Goal: Entertainment & Leisure: Consume media (video, audio)

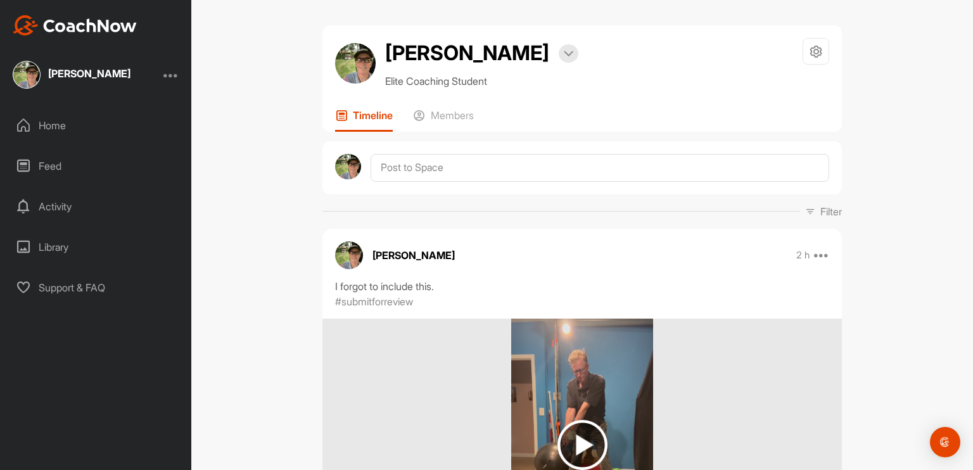
click at [47, 121] on div "Home" at bounding box center [96, 126] width 179 height 32
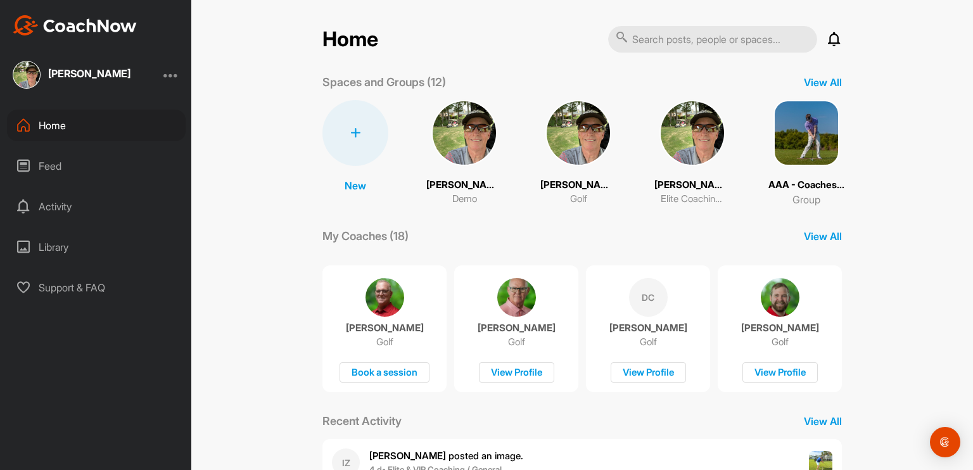
click at [803, 151] on img at bounding box center [807, 133] width 66 height 66
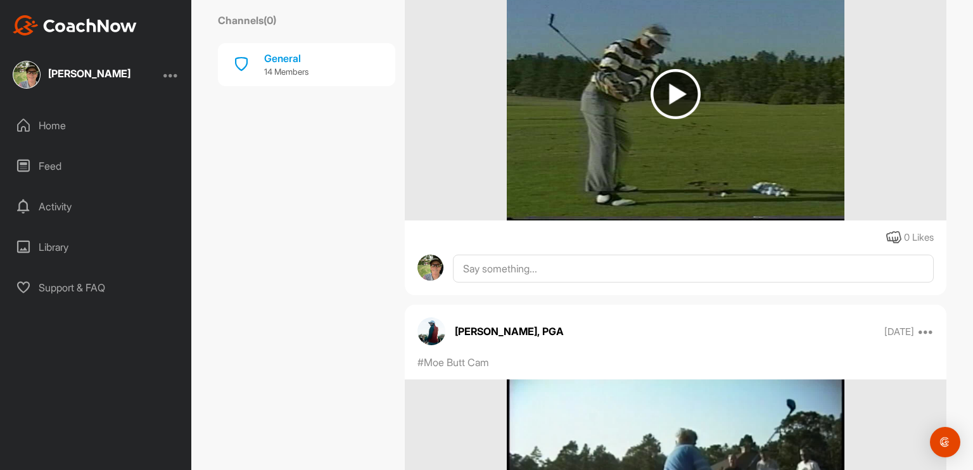
scroll to position [3612, 0]
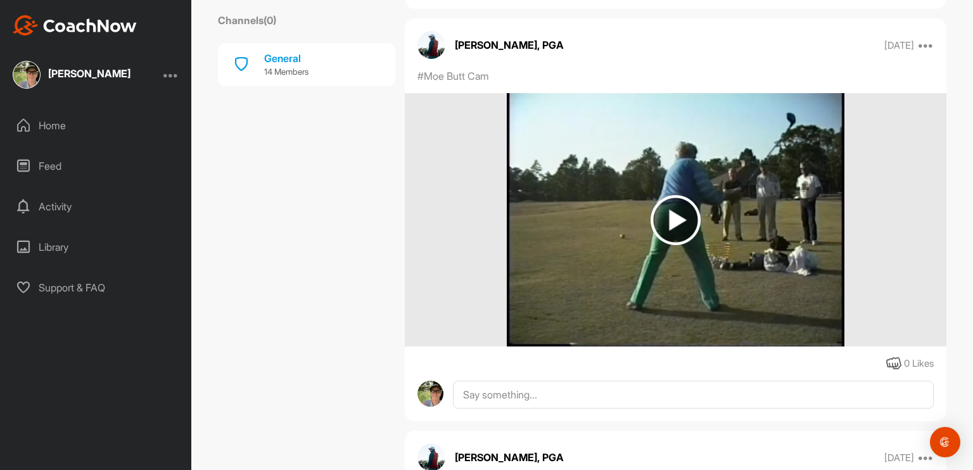
click at [674, 233] on img at bounding box center [676, 220] width 50 height 50
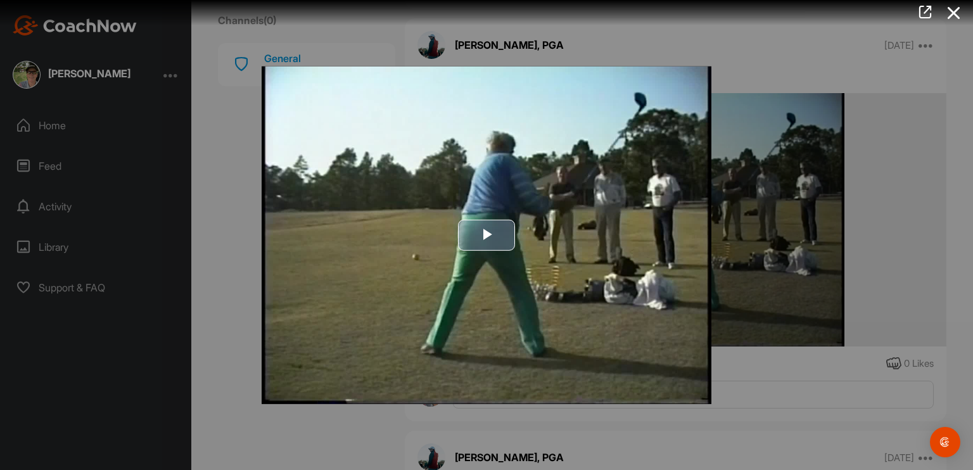
click at [487, 235] on span "Video Player" at bounding box center [487, 235] width 0 height 0
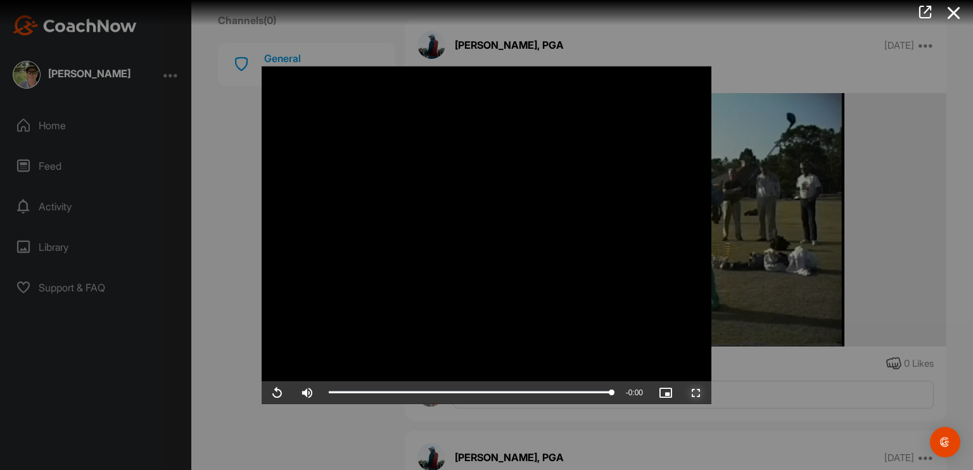
click at [696, 392] on span "Video Player" at bounding box center [696, 392] width 30 height 0
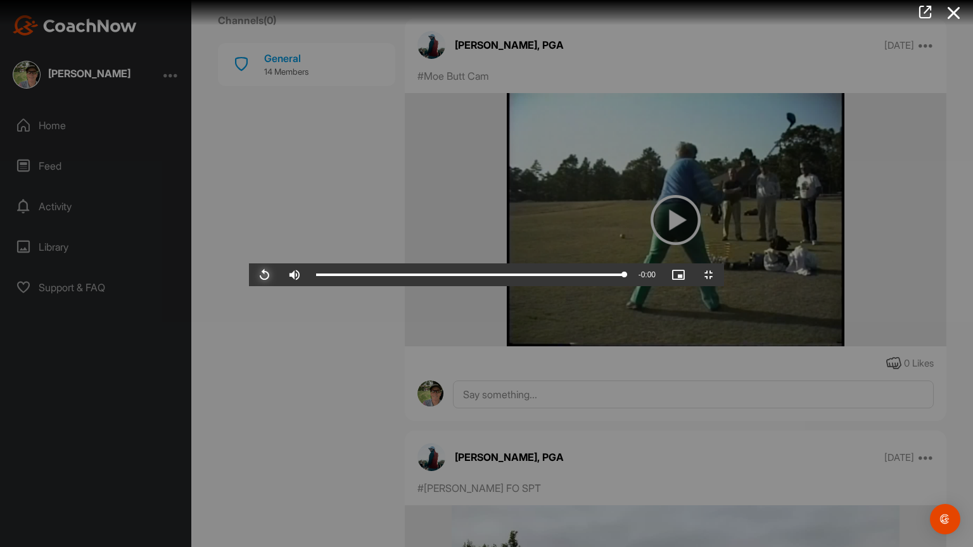
click at [249, 275] on span "Video Player" at bounding box center [264, 275] width 30 height 0
drag, startPoint x: 357, startPoint y: 537, endPoint x: 124, endPoint y: 504, distance: 234.9
click at [249, 286] on div "Video Player is loading. Play Video Play Skip Backward Skip Forward Mute Curren…" at bounding box center [486, 273] width 475 height 25
drag, startPoint x: 125, startPoint y: 535, endPoint x: 117, endPoint y: 537, distance: 8.5
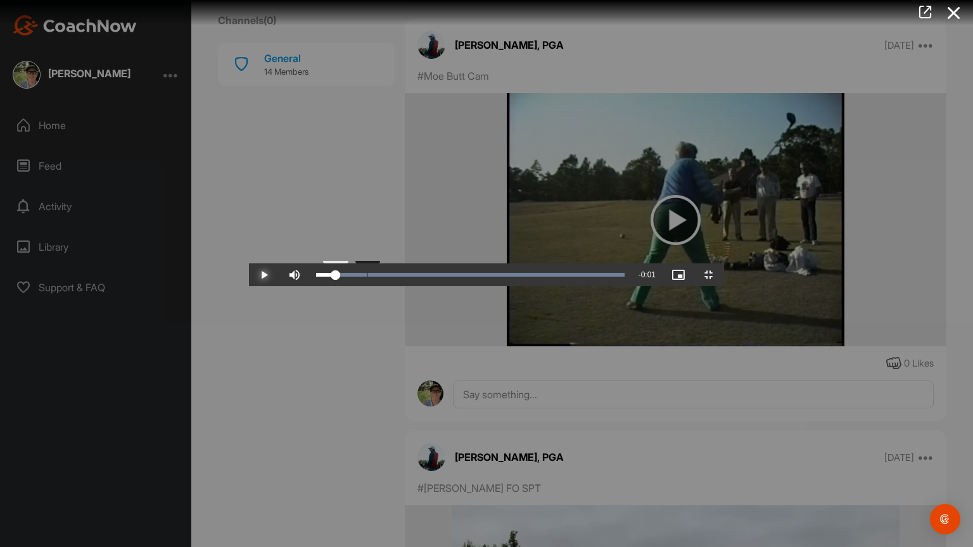
click at [316, 277] on div "0:00" at bounding box center [326, 275] width 20 height 4
drag, startPoint x: 479, startPoint y: 229, endPoint x: 482, endPoint y: 222, distance: 8.0
click at [482, 286] on video "Video Player" at bounding box center [486, 273] width 475 height 25
click at [249, 286] on video "Video Player" at bounding box center [486, 273] width 475 height 25
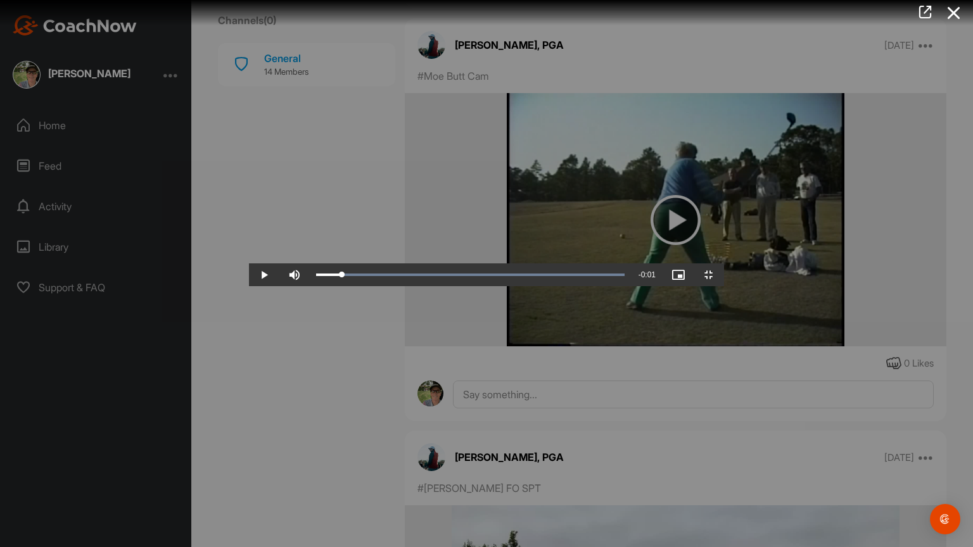
drag, startPoint x: 348, startPoint y: 533, endPoint x: 134, endPoint y: 521, distance: 215.1
click at [249, 286] on div "Video Player is loading. Play Video Play Skip Backward Skip Forward Mute Curren…" at bounding box center [486, 273] width 475 height 25
drag, startPoint x: 132, startPoint y: 537, endPoint x: 385, endPoint y: 543, distance: 252.9
click at [385, 286] on div "Loaded : 100.00% 0:00 0:00" at bounding box center [470, 275] width 321 height 23
click at [249, 275] on span "Video Player" at bounding box center [264, 275] width 30 height 0
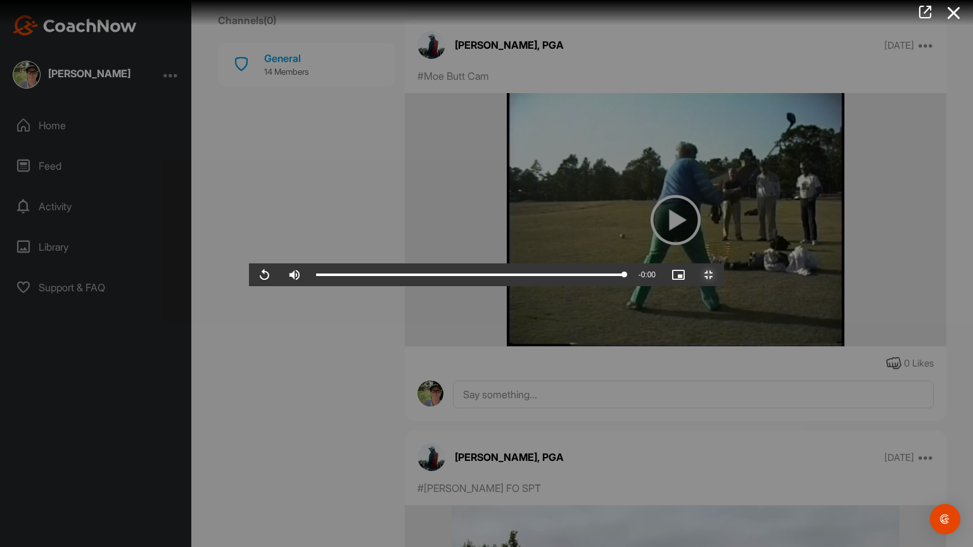
click at [724, 275] on span "Video Player" at bounding box center [709, 275] width 30 height 0
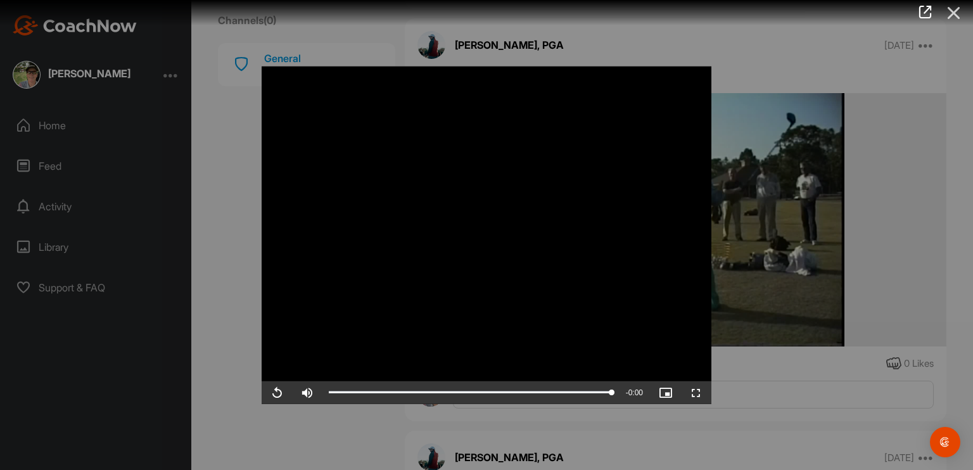
click at [955, 11] on icon at bounding box center [954, 12] width 29 height 23
